Goal: Check status: Check status

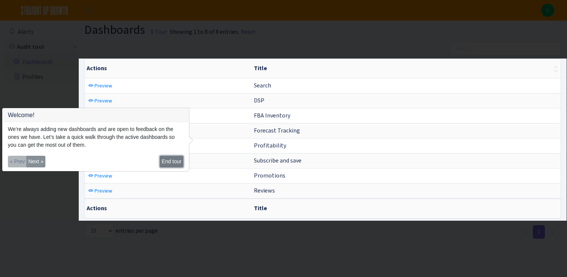
click at [174, 159] on button "End tour" at bounding box center [172, 162] width 24 height 12
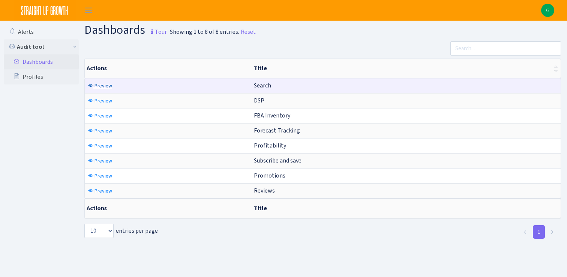
click at [98, 88] on span "Preview" at bounding box center [104, 85] width 18 height 7
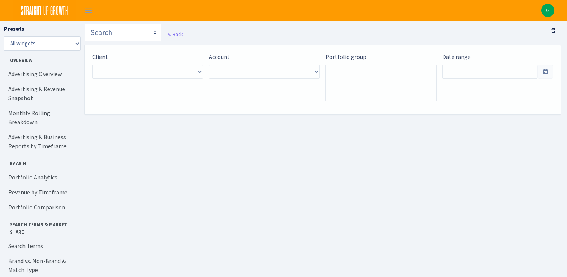
type input "Aug 29, 2025 - Sep 27, 2025"
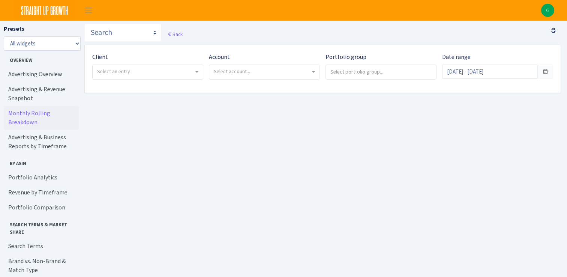
click at [41, 112] on link "Monthly Rolling Breakdown" at bounding box center [41, 118] width 75 height 24
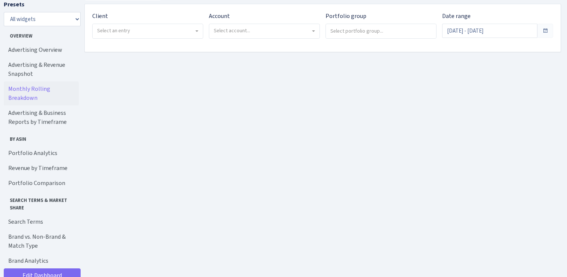
scroll to position [43, 0]
click at [137, 35] on span "Select an entry" at bounding box center [148, 29] width 110 height 14
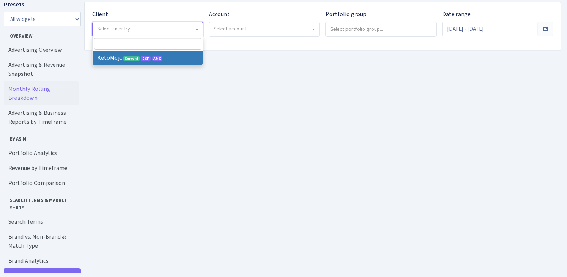
select select "137"
select select
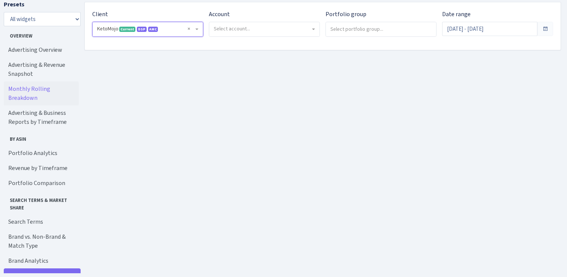
click at [221, 27] on span "Select account..." at bounding box center [232, 28] width 36 height 7
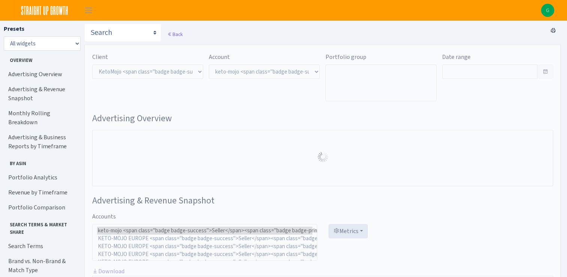
select select "2172387047470136"
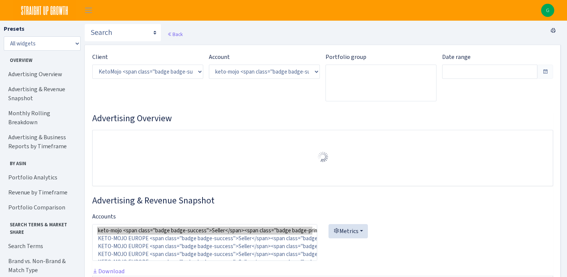
scroll to position [310, 0]
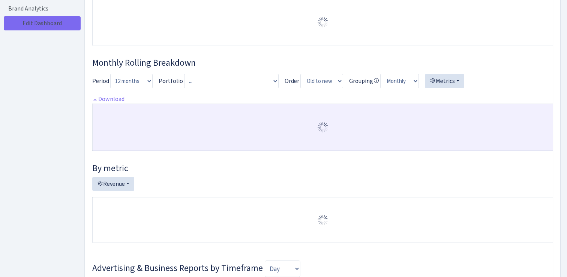
type input "[DATE] - [DATE]"
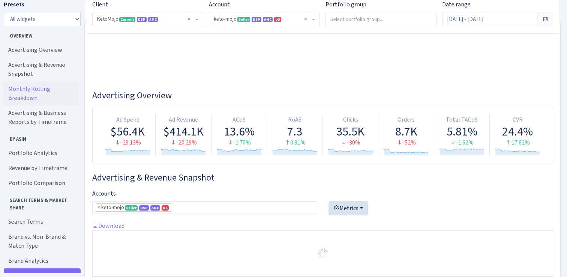
scroll to position [12, 0]
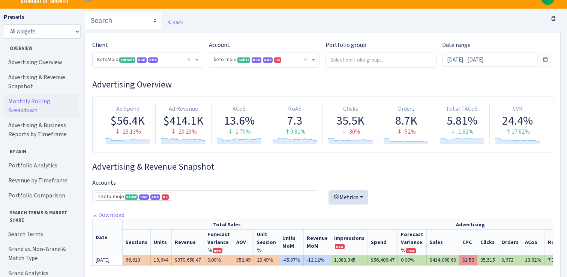
click at [354, 59] on input "search" at bounding box center [381, 60] width 110 height 14
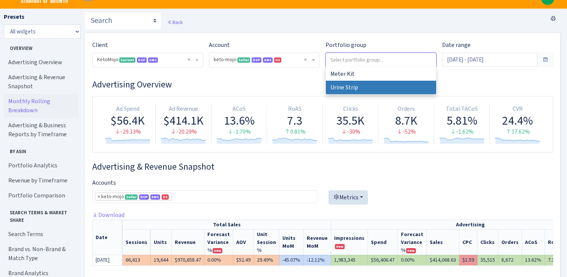
select select "Urine Strip"
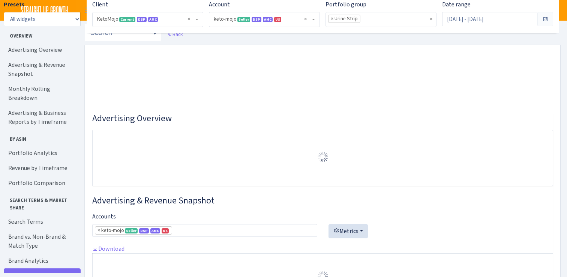
select select "2172387047470136"
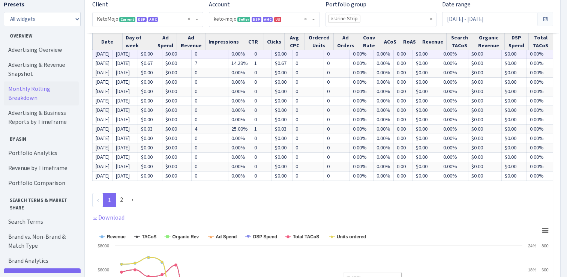
scroll to position [785, 0]
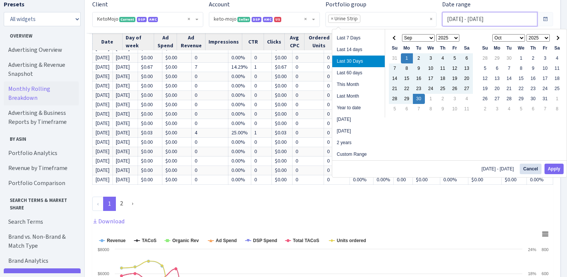
click at [460, 22] on input "Sep 1, 2025 - Sep 30, 2025" at bounding box center [489, 19] width 95 height 14
click at [357, 107] on li "Year to date" at bounding box center [358, 108] width 53 height 12
type input "Jan 1, 2025 - Sep 30, 2025"
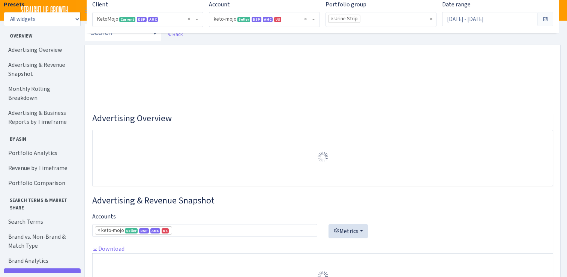
select select "2172387047470136"
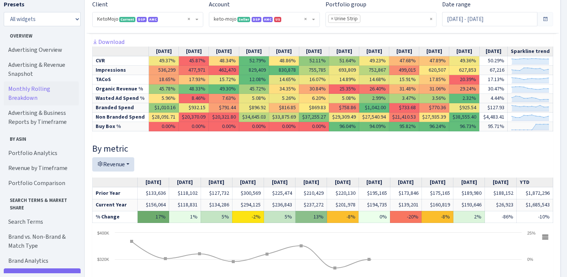
click at [544, 18] on span at bounding box center [545, 19] width 6 height 6
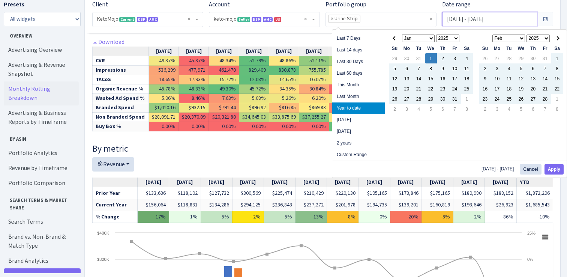
click at [508, 22] on input "Jan 1, 2025 - Sep 30, 2025" at bounding box center [489, 19] width 95 height 14
click at [512, 37] on select "Jan Feb Mar Apr May Jun Jul Aug Sep Oct Nov Dec" at bounding box center [508, 39] width 33 height 8
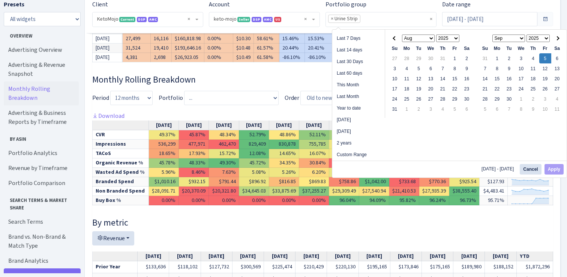
click at [419, 37] on select "Jan Feb Mar Apr May Jun Jul Aug Sep Oct Nov Dec" at bounding box center [418, 39] width 33 height 8
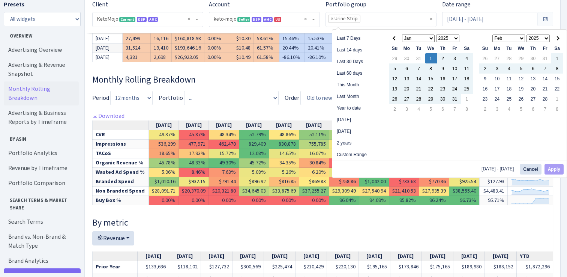
click at [552, 153] on div "Last 7 Days Last 14 days Last 30 Days Last 60 days This Month Last Month Year t…" at bounding box center [449, 103] width 235 height 149
click at [522, 37] on select "Jan Feb Mar Apr May Jun Jul Aug Sep Oct Nov Dec" at bounding box center [508, 39] width 33 height 8
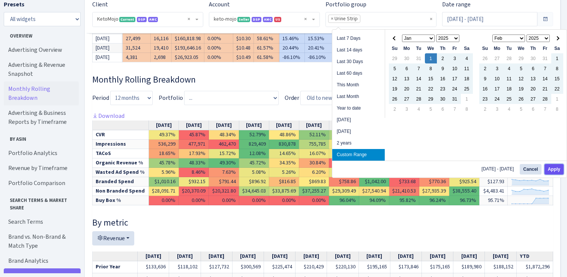
click at [555, 170] on button "Apply" at bounding box center [554, 169] width 19 height 11
type input "[DATE] - [DATE]"
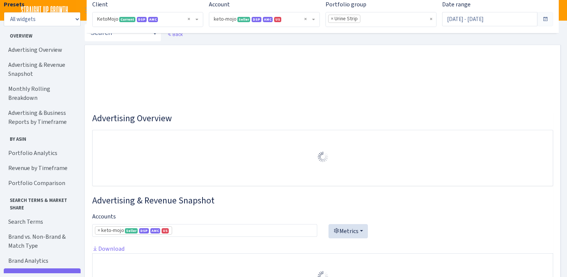
select select "2172387047470136"
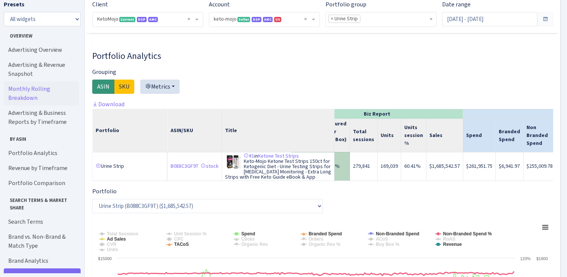
scroll to position [0, 45]
drag, startPoint x: 450, startPoint y: 165, endPoint x: 420, endPoint y: 164, distance: 30.0
click at [425, 164] on td "$1,685,542.57" at bounding box center [443, 166] width 37 height 29
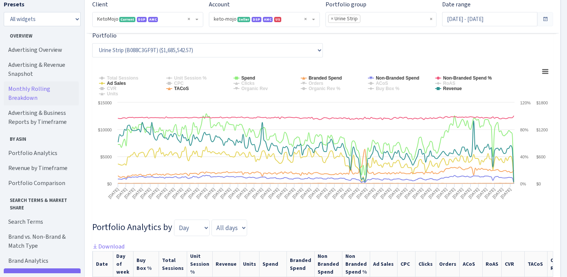
scroll to position [1368, 0]
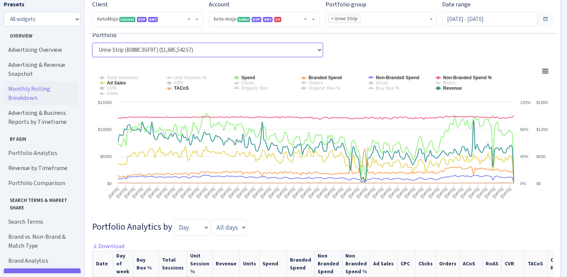
click at [314, 52] on select "Urine Strip (B088C3GF9T) ($1,685,542.57)" at bounding box center [207, 50] width 231 height 14
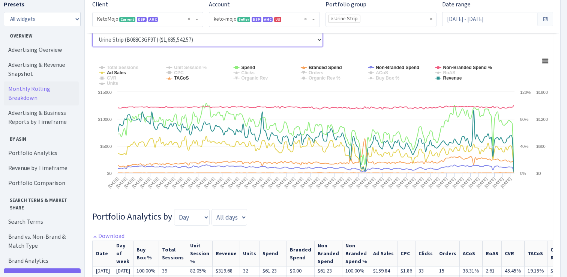
scroll to position [1355, 0]
